Goal: Complete application form: Complete application form

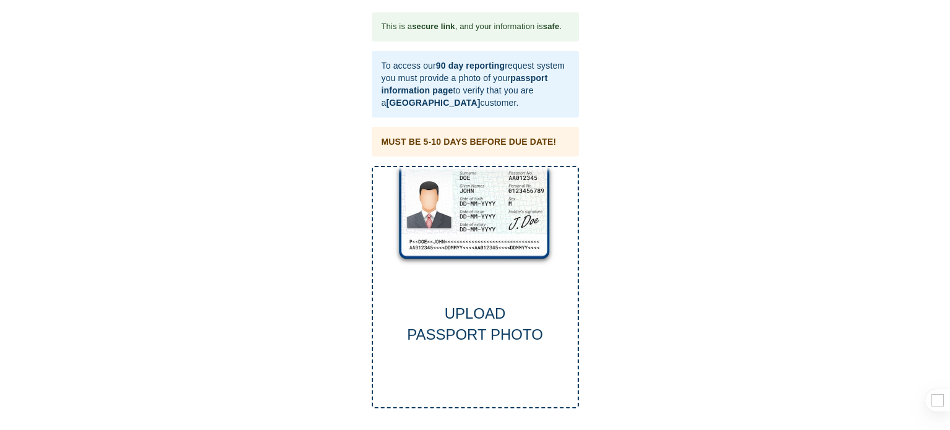
click at [465, 303] on div "UPLOAD PASSPORT PHOTO" at bounding box center [475, 324] width 205 height 43
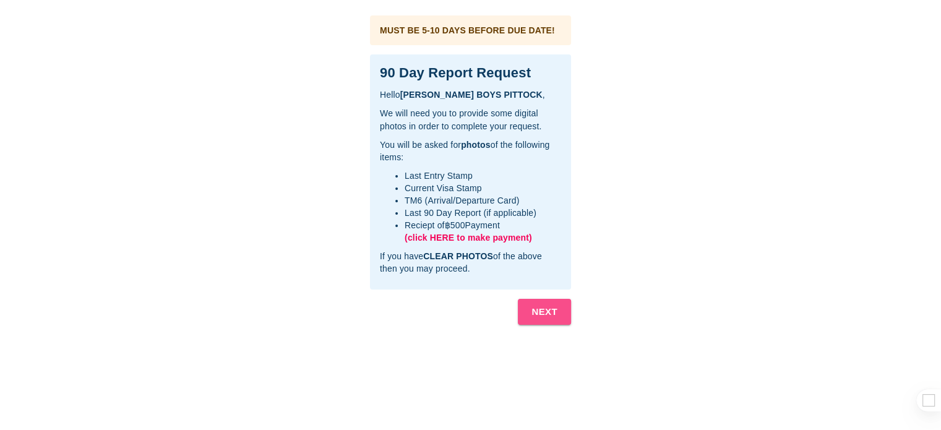
click at [537, 310] on b "NEXT" at bounding box center [544, 312] width 26 height 16
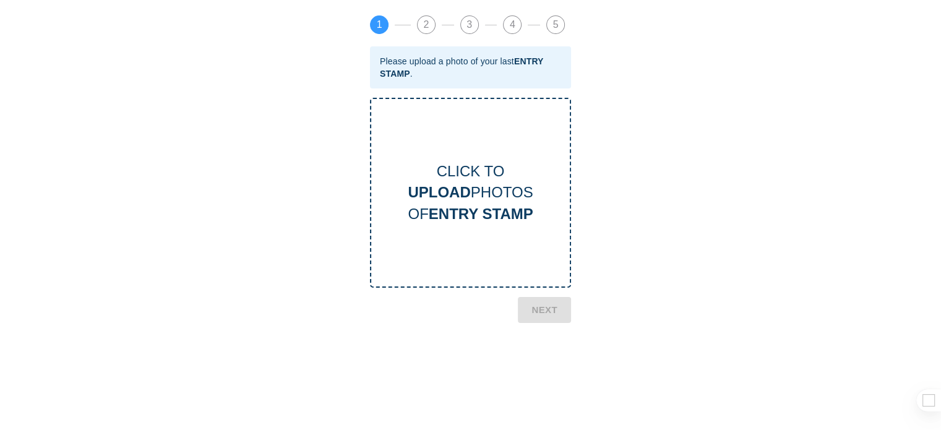
click at [465, 184] on b "UPLOAD" at bounding box center [439, 192] width 62 height 17
click at [557, 368] on b "NEXT" at bounding box center [544, 375] width 26 height 16
click at [467, 181] on div "CLICK TO UPLOAD PHOTOS OF CURRENT VISA" at bounding box center [470, 193] width 199 height 64
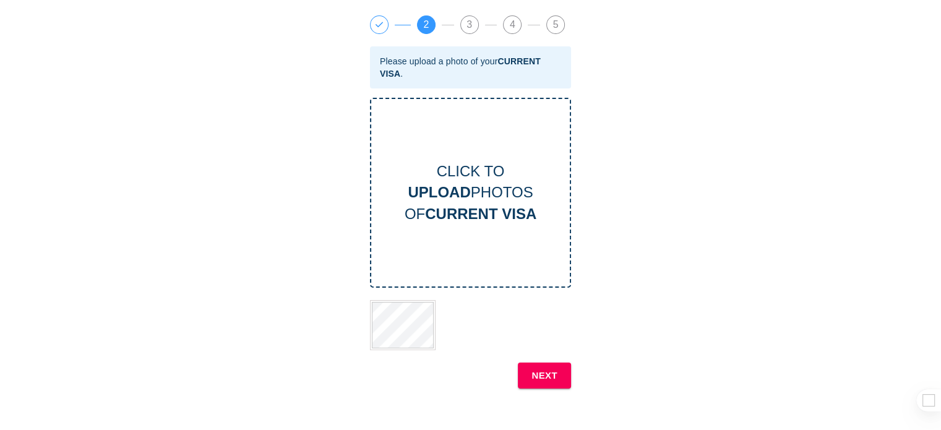
click at [551, 376] on b "NEXT" at bounding box center [544, 375] width 26 height 16
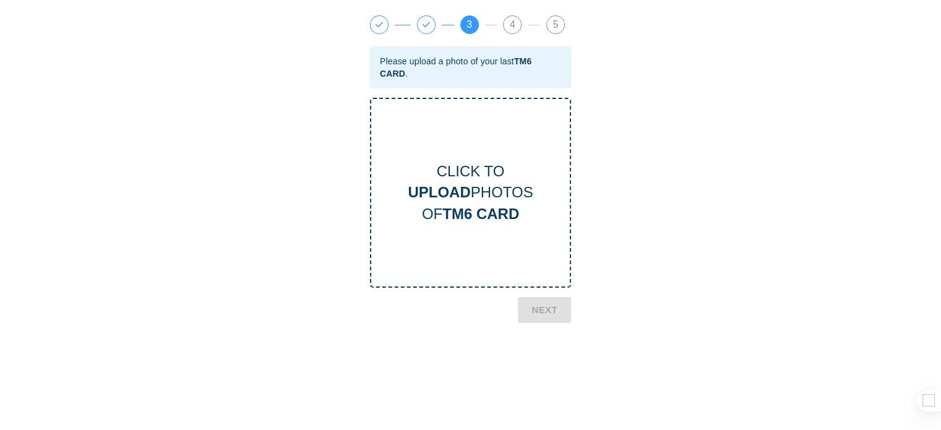
click at [473, 187] on div "CLICK TO UPLOAD PHOTOS OF TM6 CARD" at bounding box center [470, 193] width 199 height 64
click at [538, 366] on b "NEXT" at bounding box center [544, 364] width 26 height 16
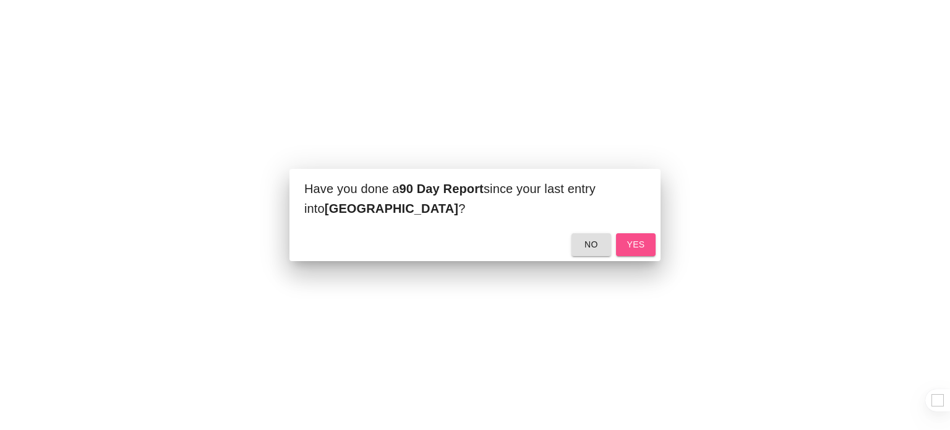
click at [639, 241] on span "yes" at bounding box center [636, 244] width 20 height 15
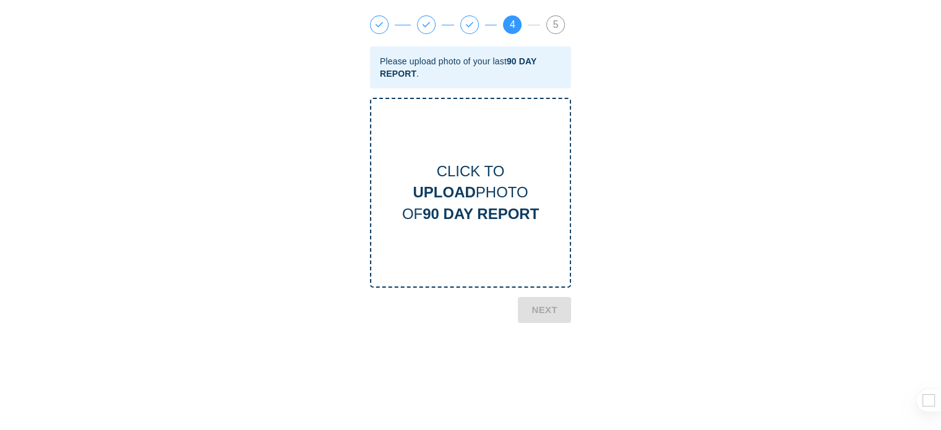
click at [449, 185] on b "UPLOAD" at bounding box center [444, 192] width 62 height 17
click at [546, 374] on b "NEXT" at bounding box center [544, 375] width 26 height 16
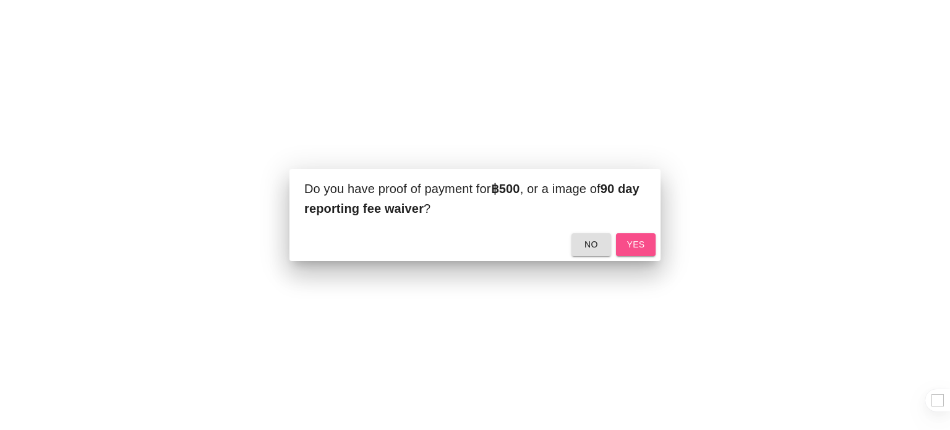
click at [636, 238] on span "yes" at bounding box center [636, 244] width 20 height 15
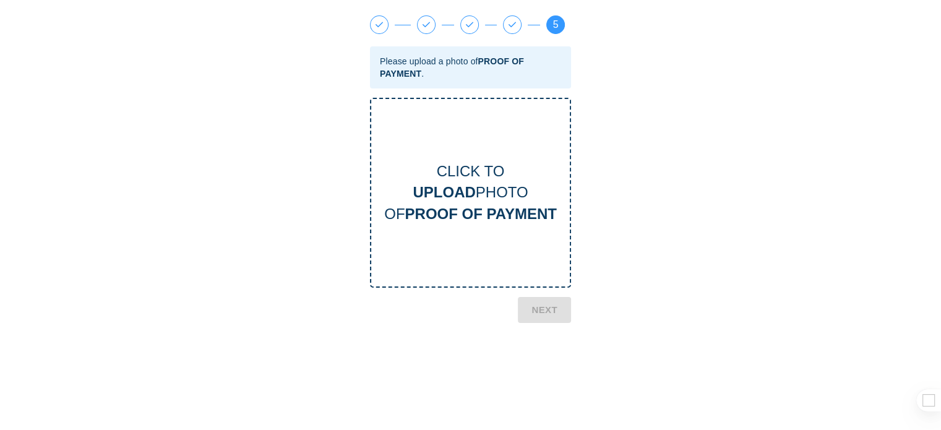
click at [471, 190] on b "UPLOAD" at bounding box center [444, 192] width 62 height 17
click at [546, 362] on b "NEXT" at bounding box center [544, 364] width 26 height 16
